Goal: Transaction & Acquisition: Purchase product/service

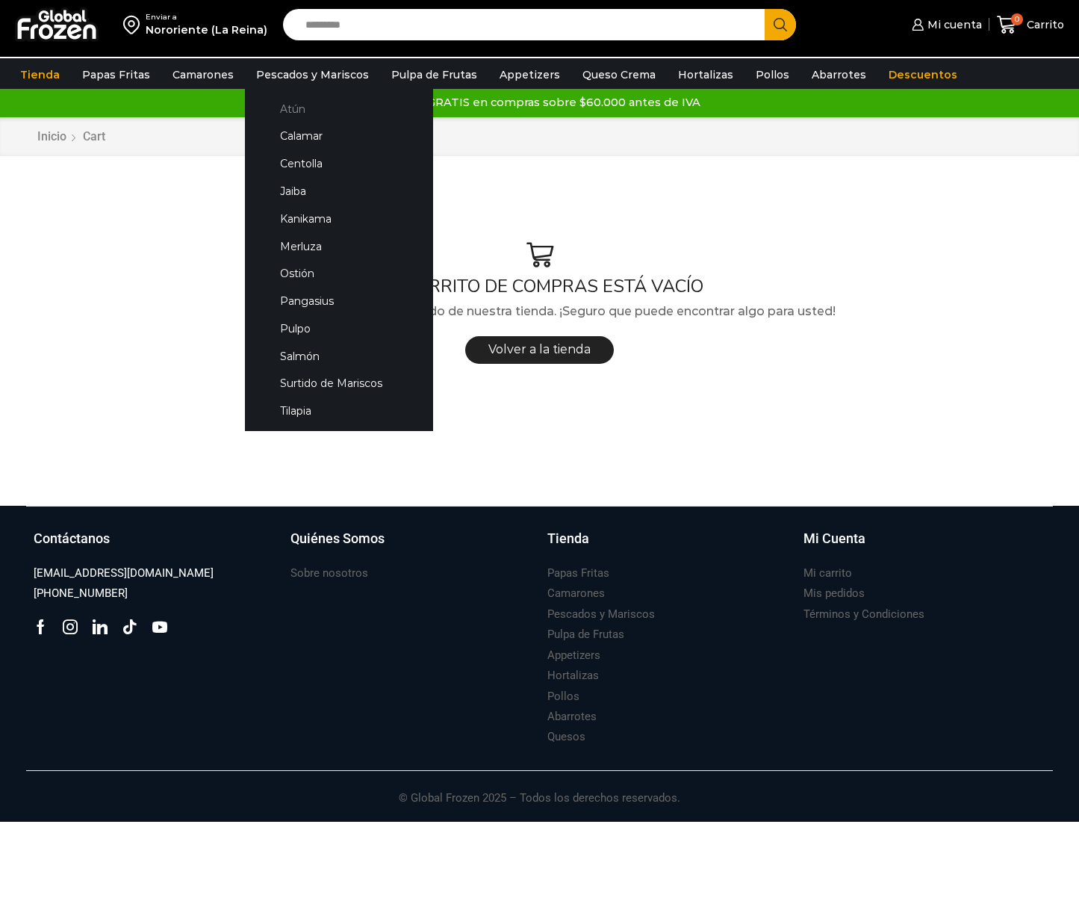
click at [282, 103] on link "Atún" at bounding box center [339, 109] width 158 height 28
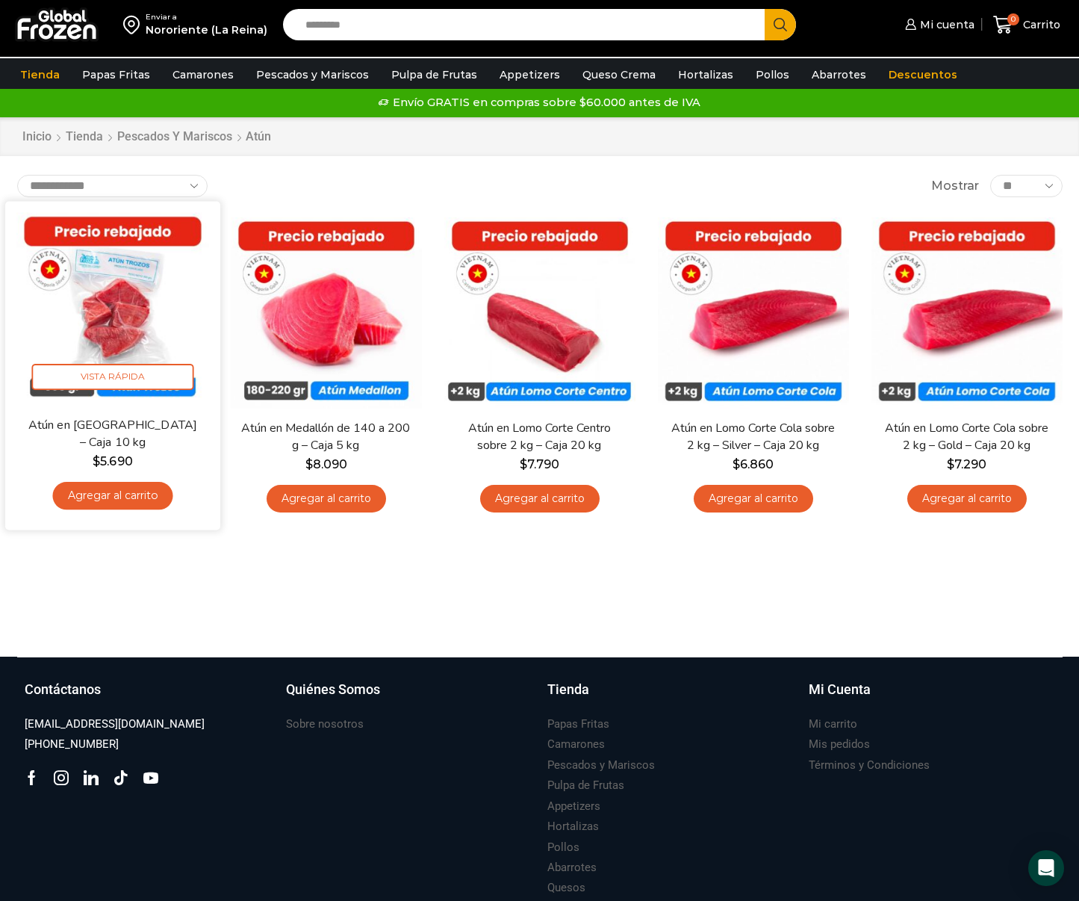
click at [128, 500] on link "Agregar al carrito" at bounding box center [112, 496] width 120 height 28
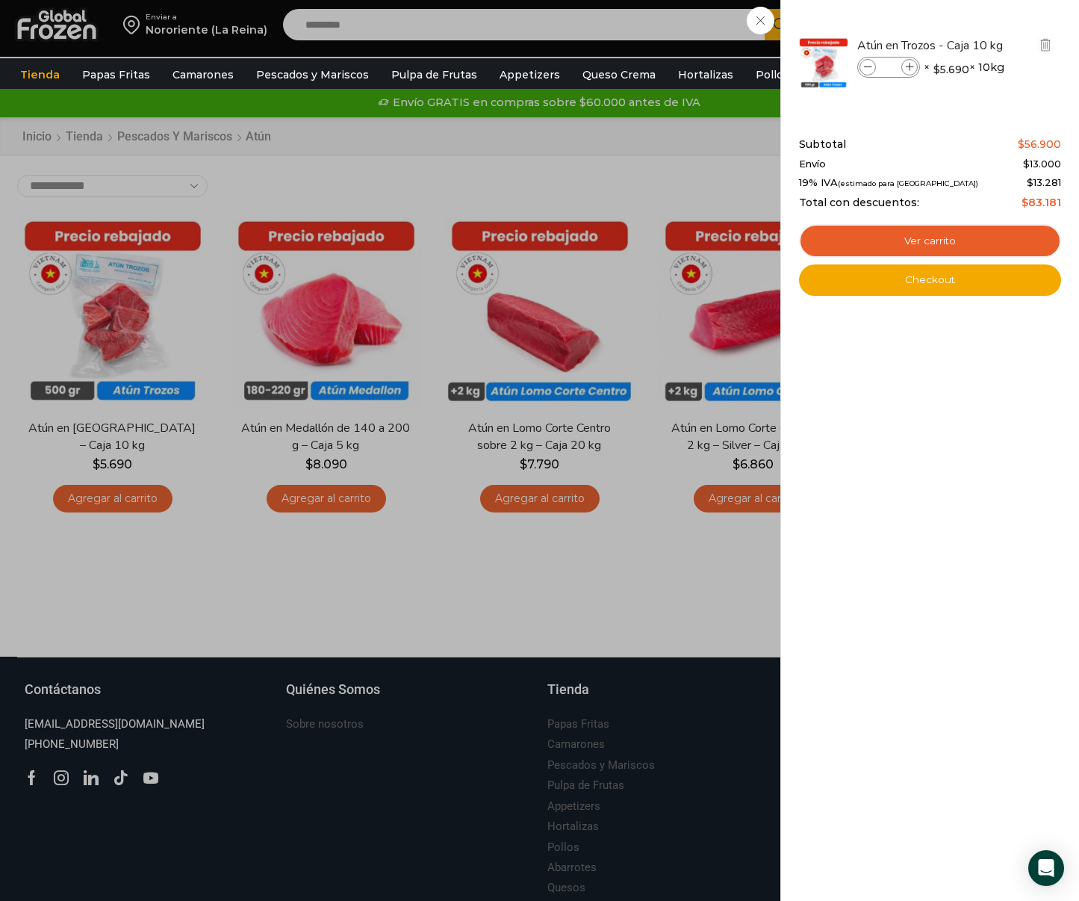
click at [914, 61] on span at bounding box center [909, 67] width 16 height 16
type input "*"
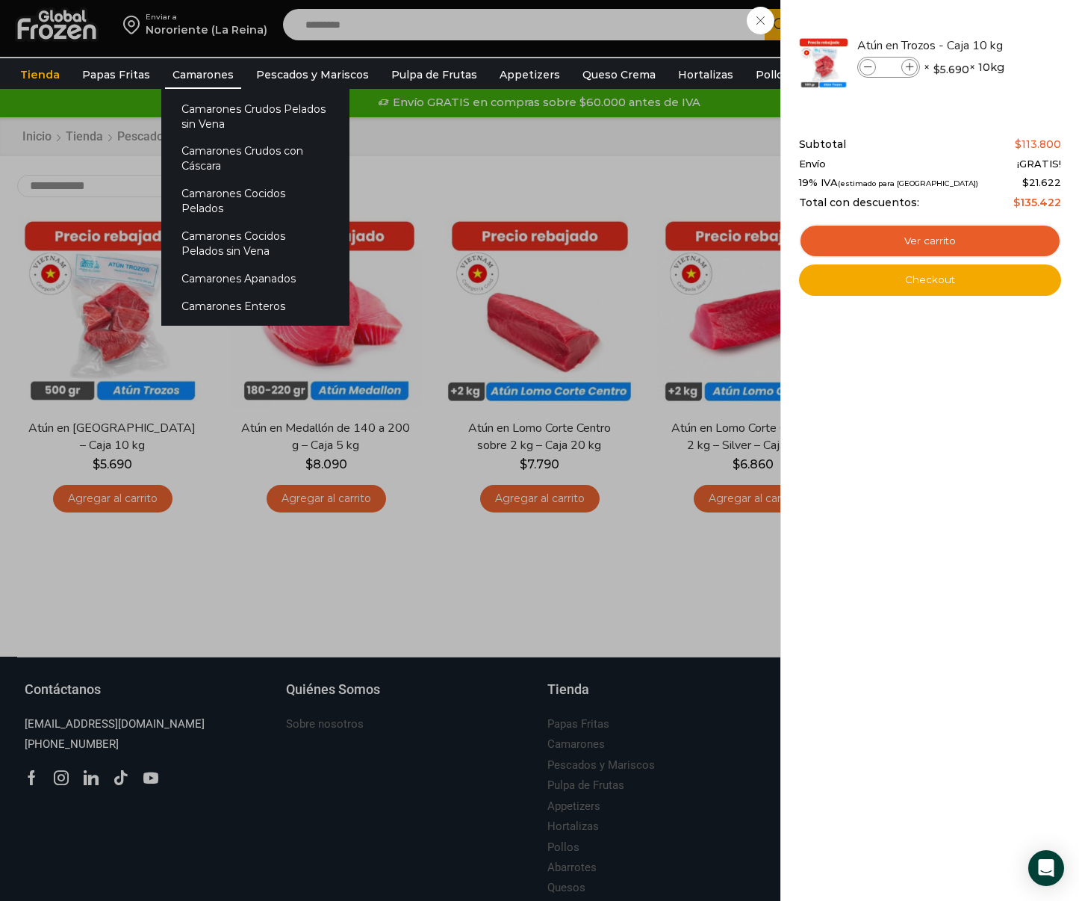
click at [165, 77] on link "Camarones" at bounding box center [203, 74] width 76 height 28
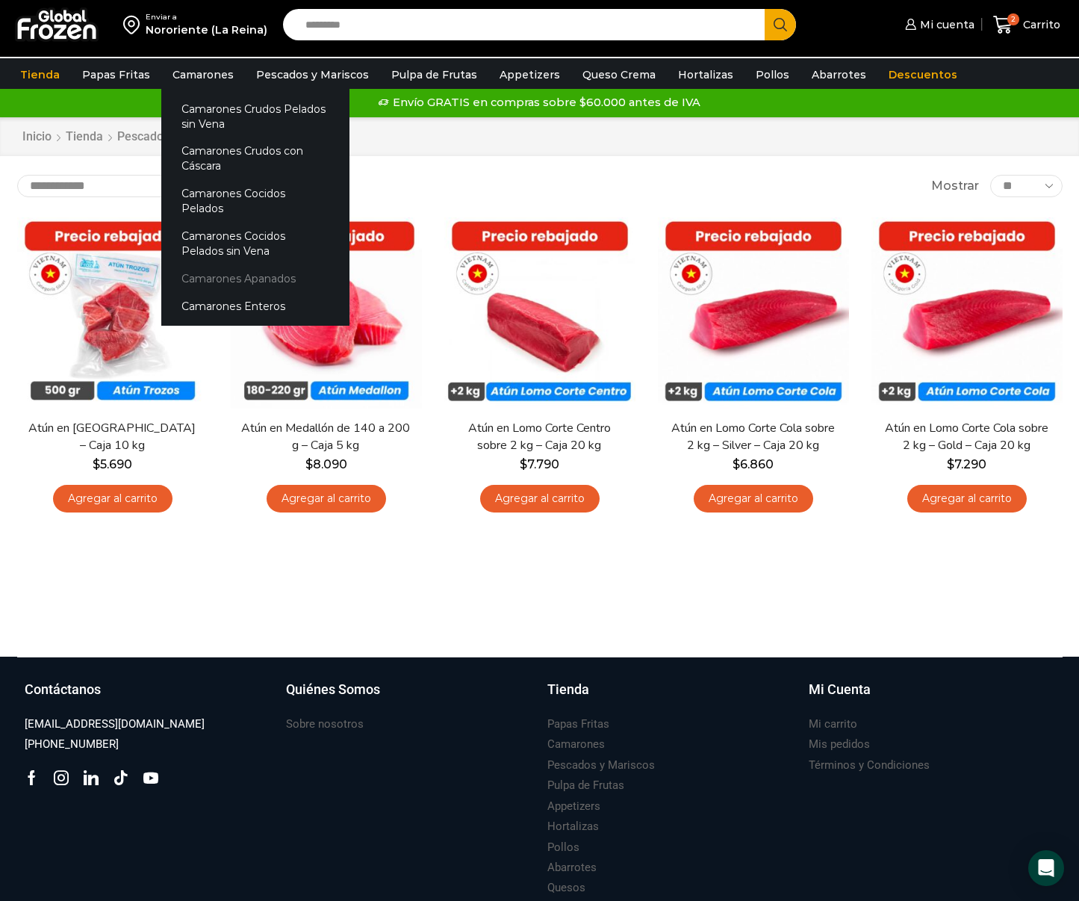
click at [223, 264] on link "Camarones Apanados" at bounding box center [255, 278] width 188 height 28
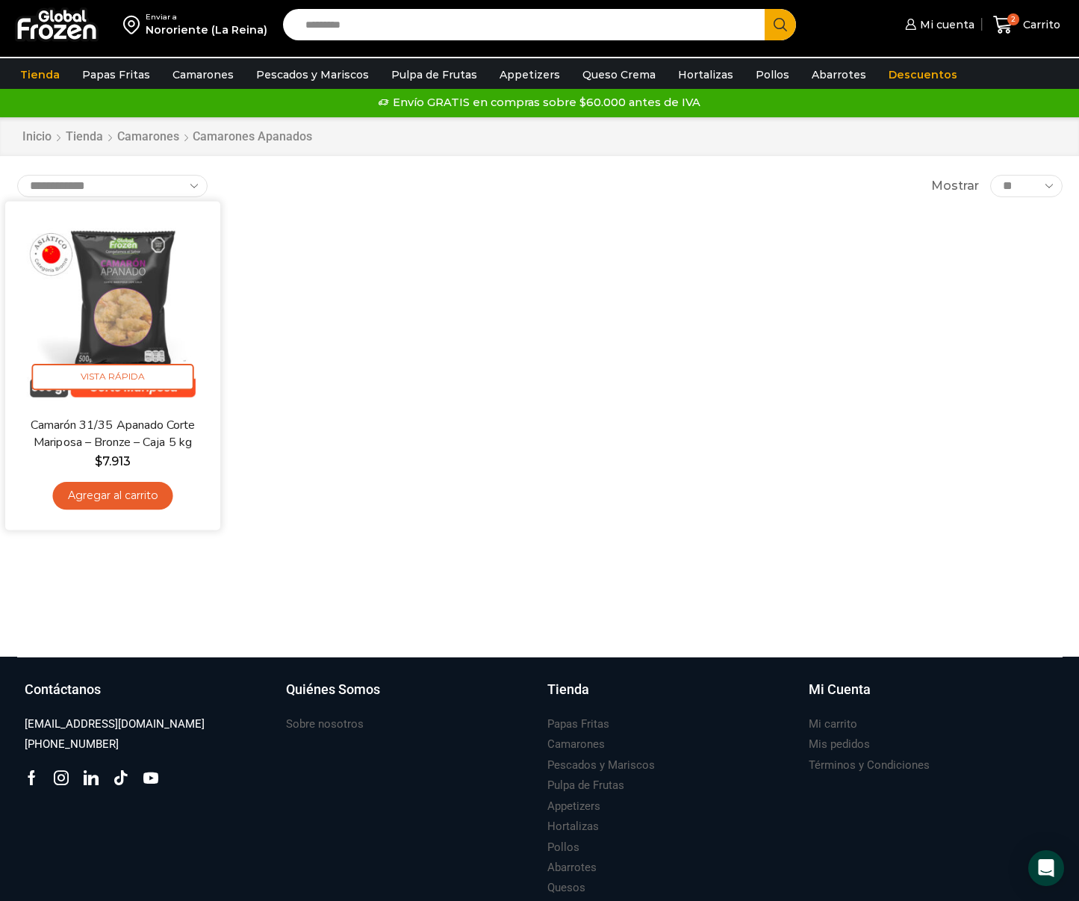
click at [108, 502] on link "Agregar al carrito" at bounding box center [112, 496] width 120 height 28
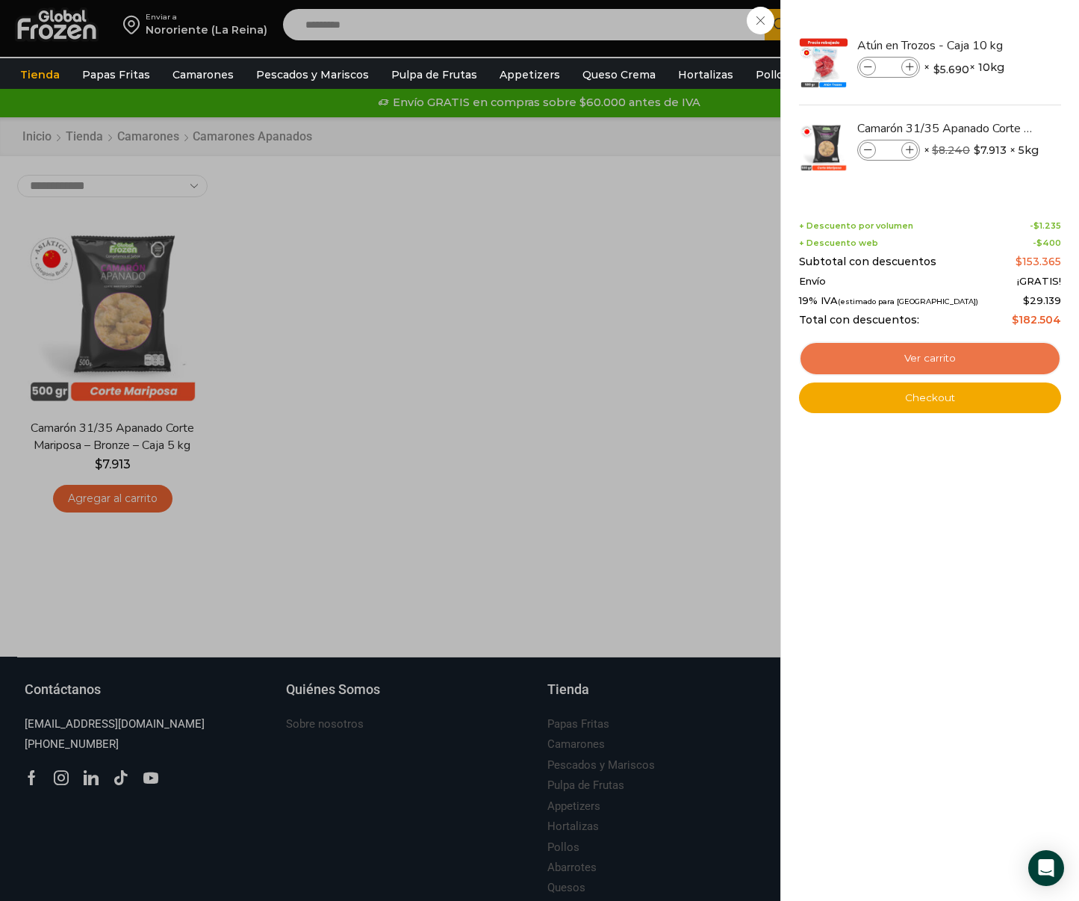
click at [845, 353] on link "Ver carrito" at bounding box center [930, 358] width 262 height 34
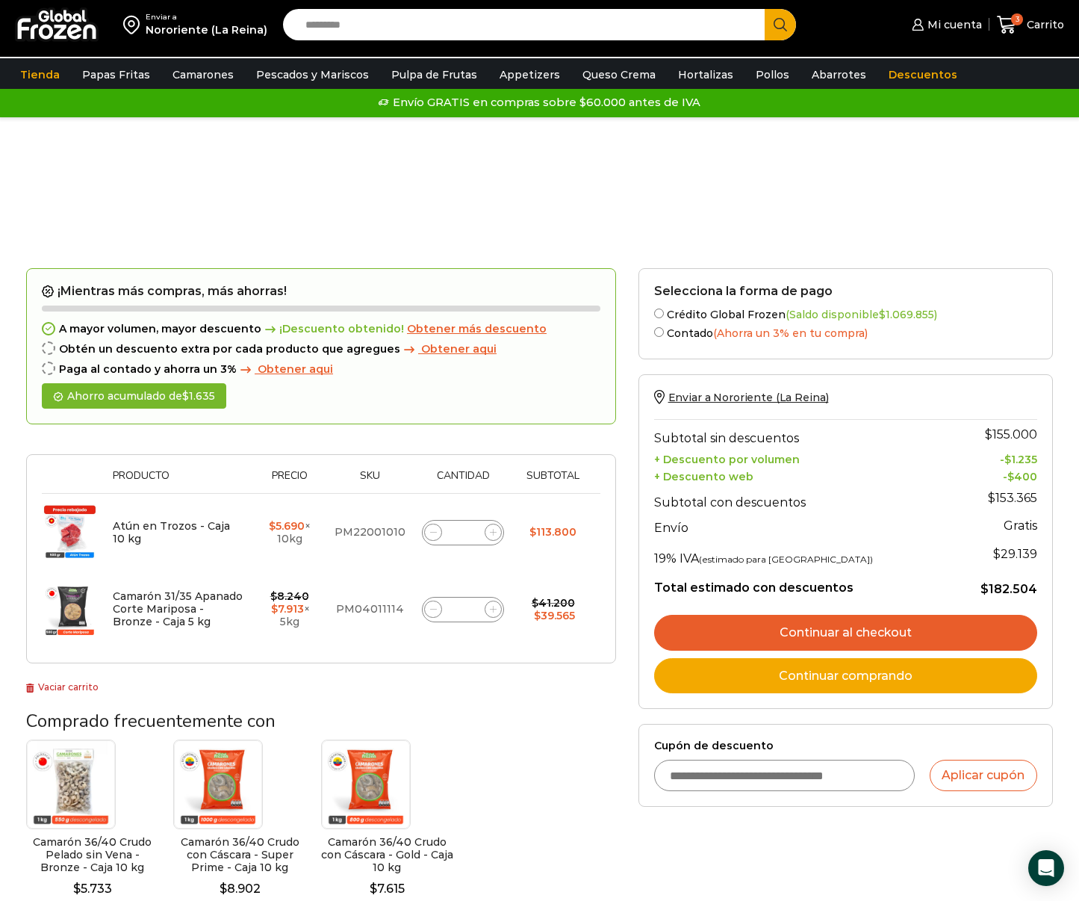
click at [786, 621] on link "Continuar al checkout" at bounding box center [845, 633] width 383 height 36
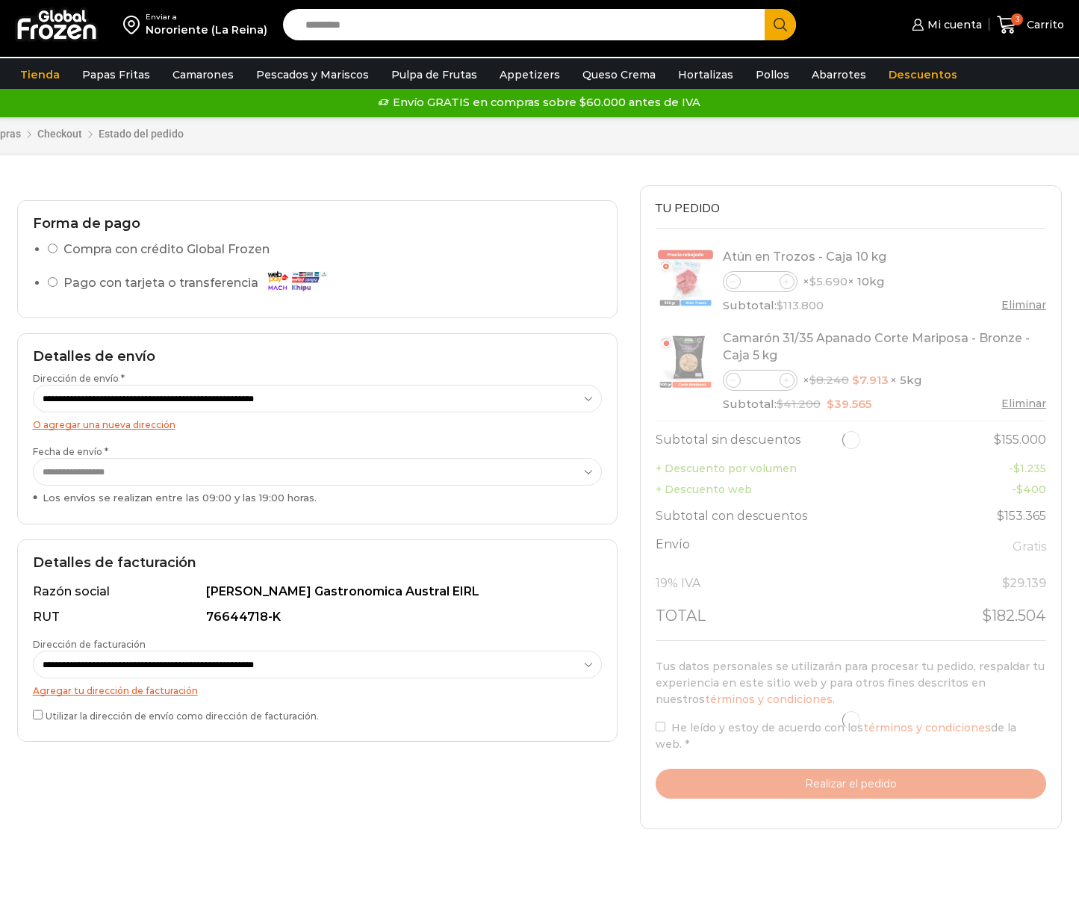
select select "*"
click at [248, 462] on select "**********" at bounding box center [317, 472] width 569 height 28
